Goal: Find specific page/section: Find specific page/section

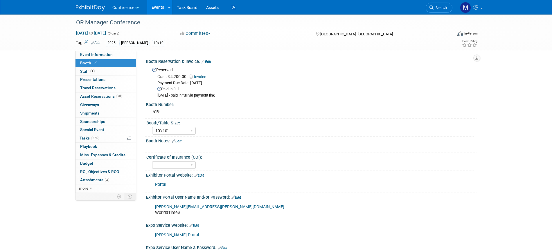
select select "10'x10'"
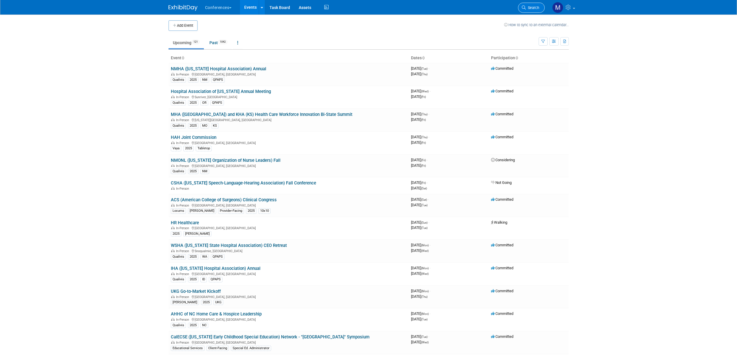
click at [531, 6] on span "Search" at bounding box center [532, 8] width 13 height 4
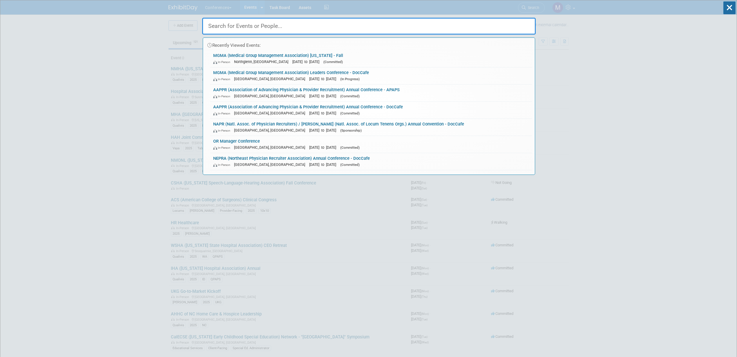
click at [237, 32] on input "text" at bounding box center [369, 26] width 334 height 17
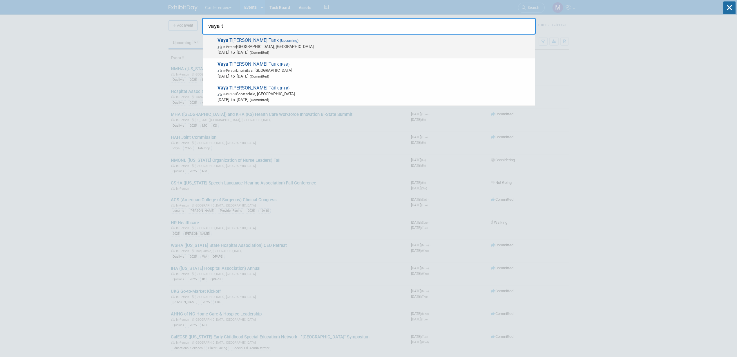
type input "vaya t"
click at [304, 48] on span "In-Person Boulder, CO" at bounding box center [375, 47] width 315 height 6
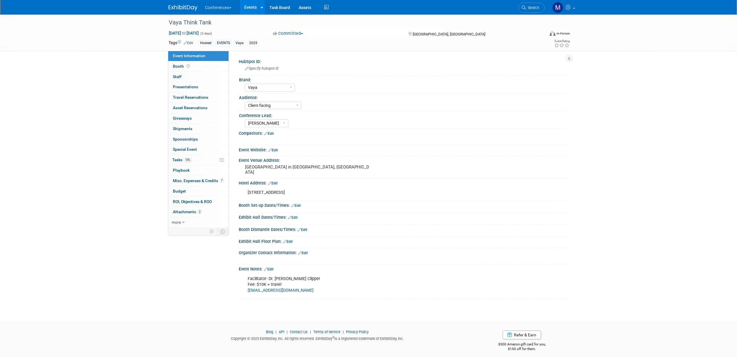
select select "Vaya"
select select "Client-facing"
select select "Marygrace"
click at [189, 160] on span "10%" at bounding box center [188, 160] width 8 height 4
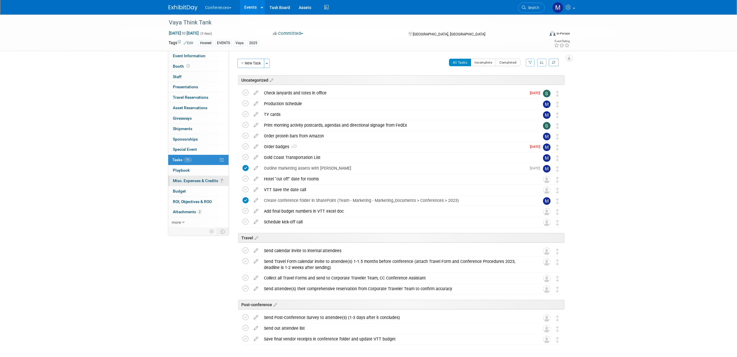
click at [195, 180] on span "Misc. Expenses & Credits 7" at bounding box center [198, 180] width 51 height 5
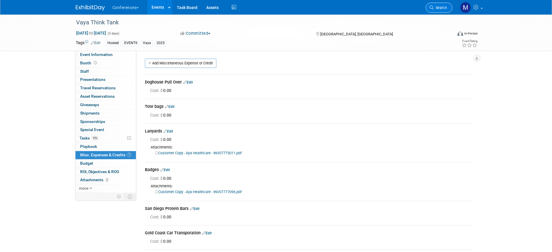
click at [445, 6] on span "Search" at bounding box center [439, 8] width 13 height 4
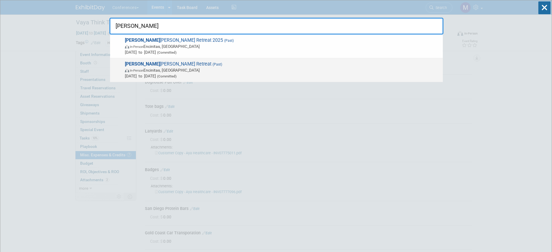
click at [167, 74] on span "Sep 10, 2024 to Sep 12, 2024 (Committed)" at bounding box center [282, 76] width 315 height 6
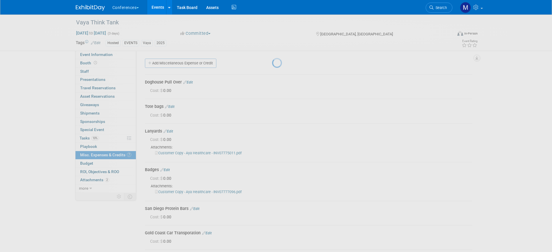
click at [272, 74] on div at bounding box center [276, 126] width 8 height 252
click at [272, 72] on div at bounding box center [276, 126] width 8 height 252
click at [446, 8] on span "Search" at bounding box center [439, 8] width 13 height 4
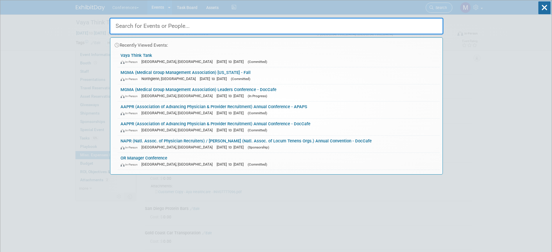
type input "a"
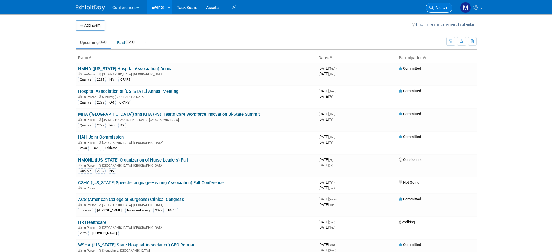
click at [439, 6] on span "Search" at bounding box center [439, 8] width 13 height 4
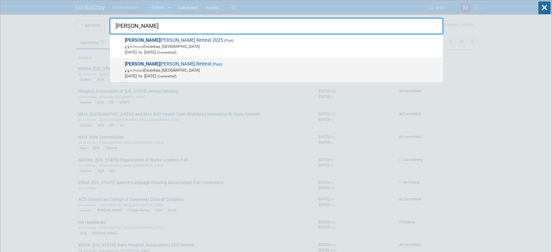
type input "aya i"
click at [163, 71] on span "In-Person Encinitas, CA" at bounding box center [282, 70] width 315 height 6
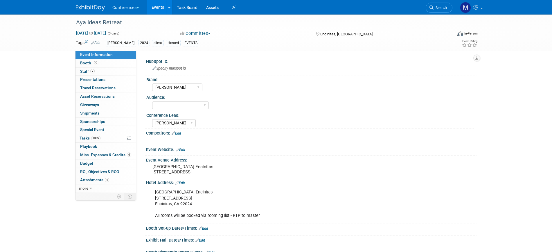
select select "[PERSON_NAME]"
click at [102, 154] on span "Misc. Expenses & Credits 6" at bounding box center [105, 155] width 51 height 5
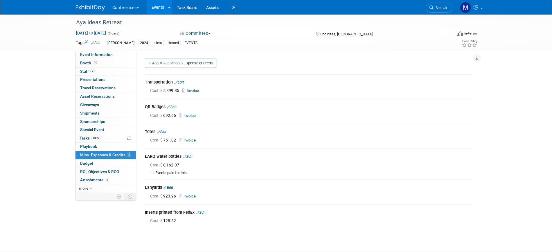
click at [189, 196] on link "Invoice" at bounding box center [188, 196] width 19 height 4
